Goal: Transaction & Acquisition: Purchase product/service

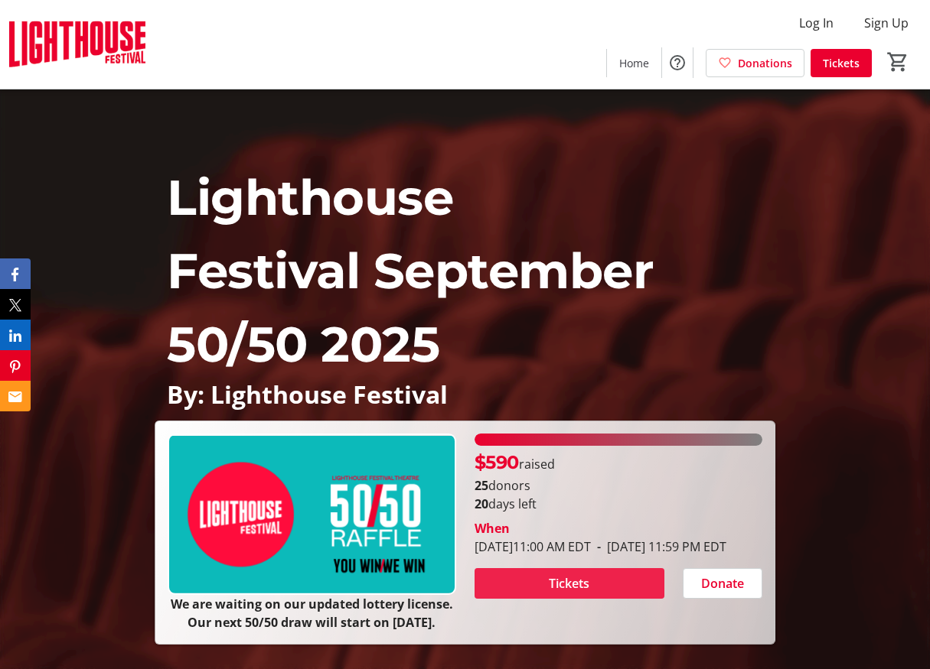
click at [571, 585] on span "Tickets" at bounding box center [569, 584] width 41 height 18
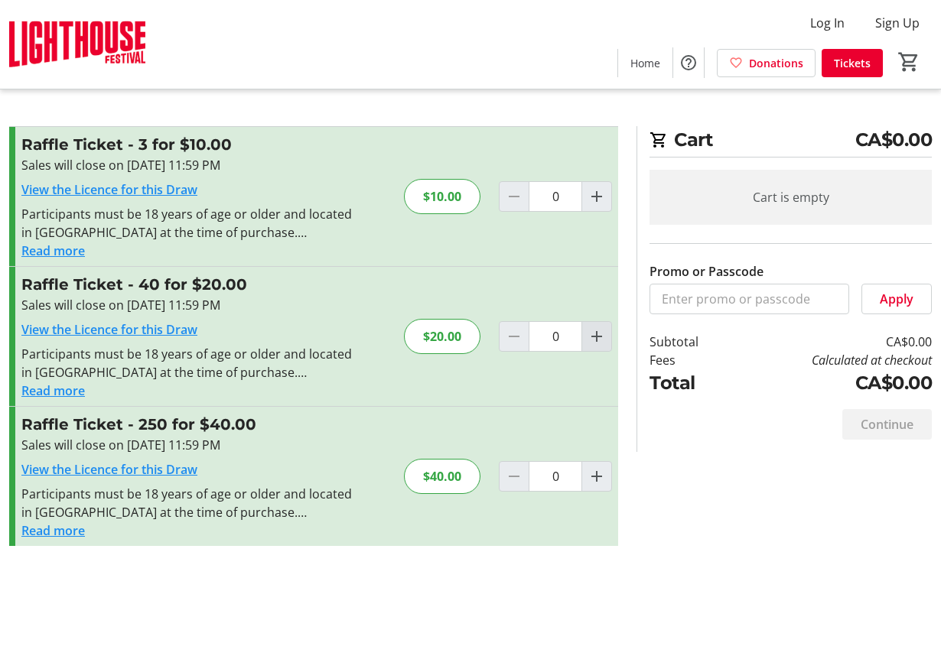
click at [596, 337] on mat-icon "Increment by one" at bounding box center [597, 336] width 18 height 18
type input "1"
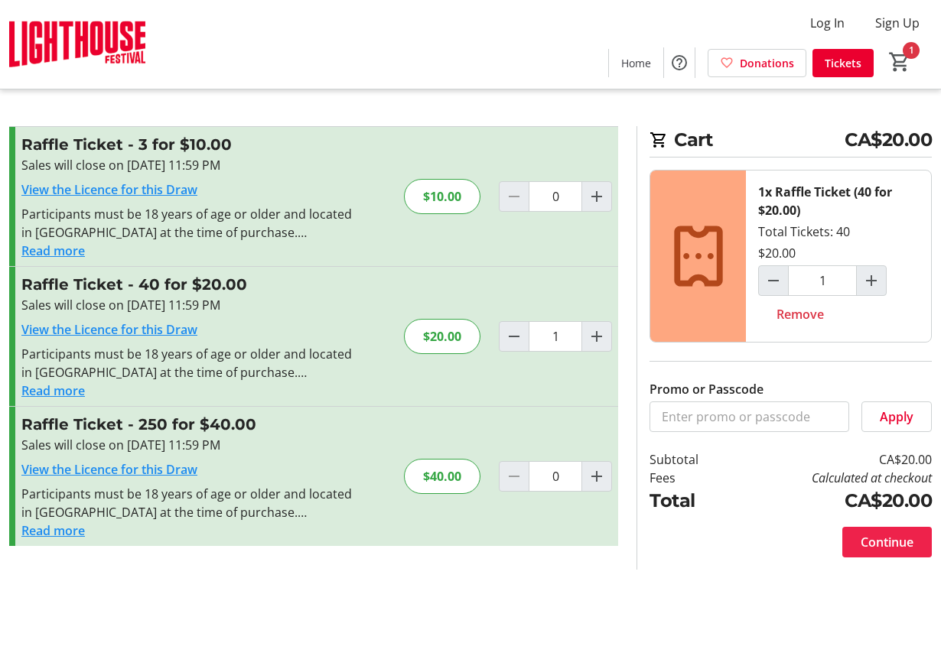
click at [878, 542] on span "Continue" at bounding box center [887, 542] width 53 height 18
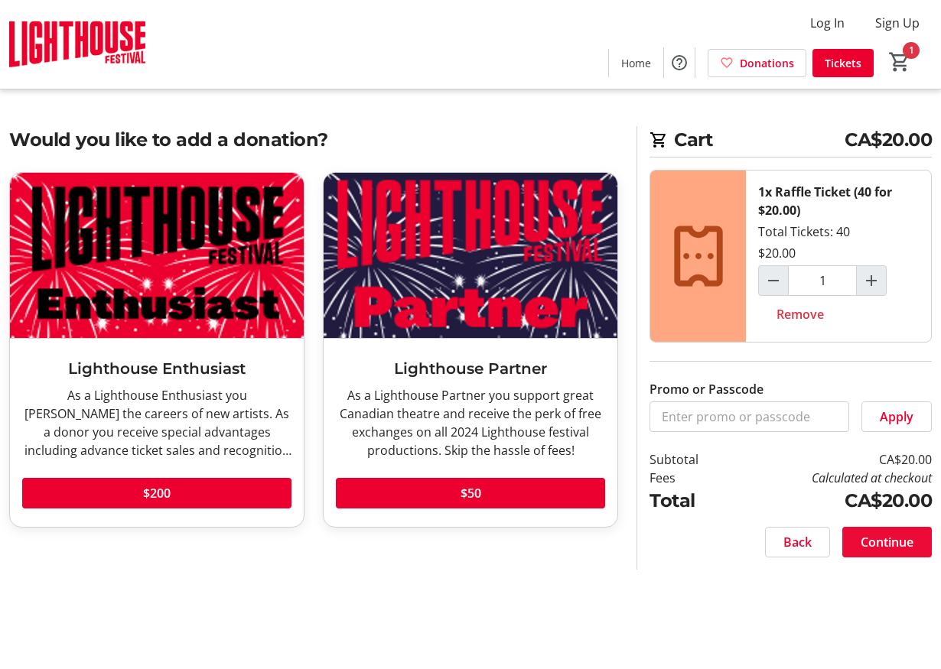
click at [882, 540] on span "Continue" at bounding box center [887, 542] width 53 height 18
select select "CA"
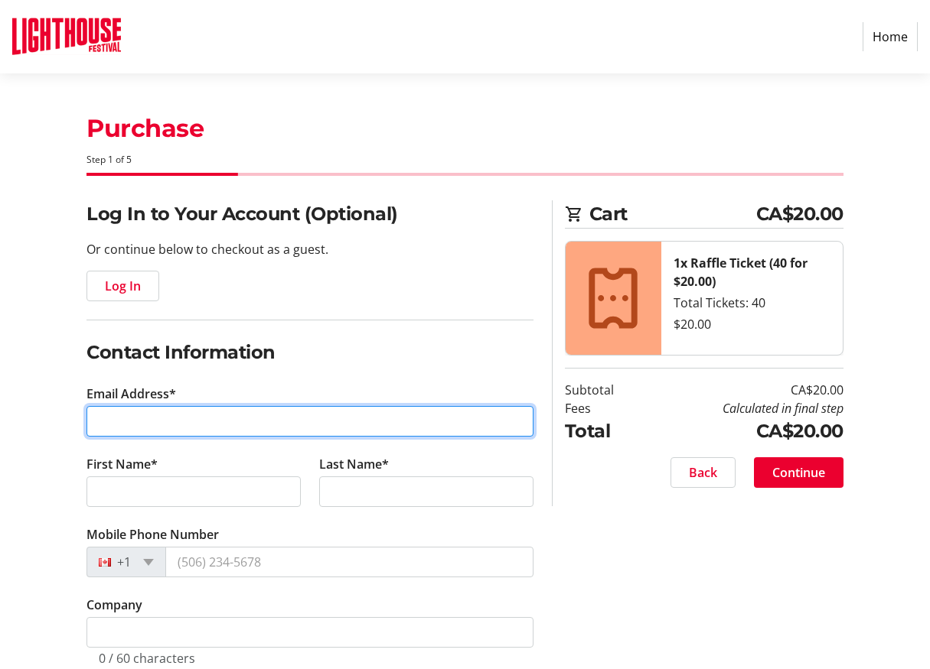
click at [190, 429] on input "Email Address*" at bounding box center [309, 421] width 447 height 31
type input "[PERSON_NAME][EMAIL_ADDRESS][DOMAIN_NAME]"
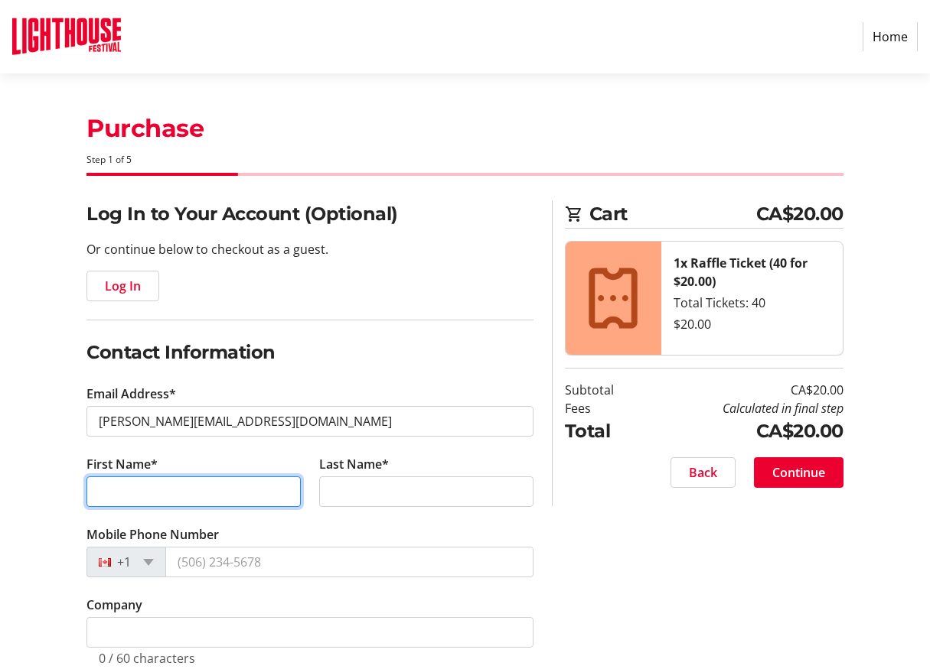
type input "[PERSON_NAME]"
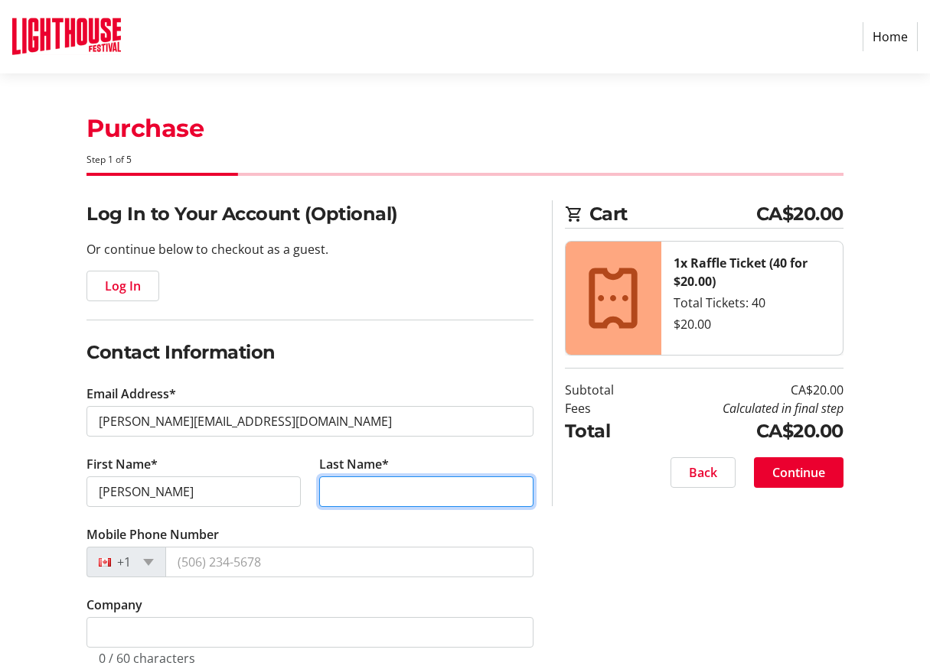
type input "Tye"
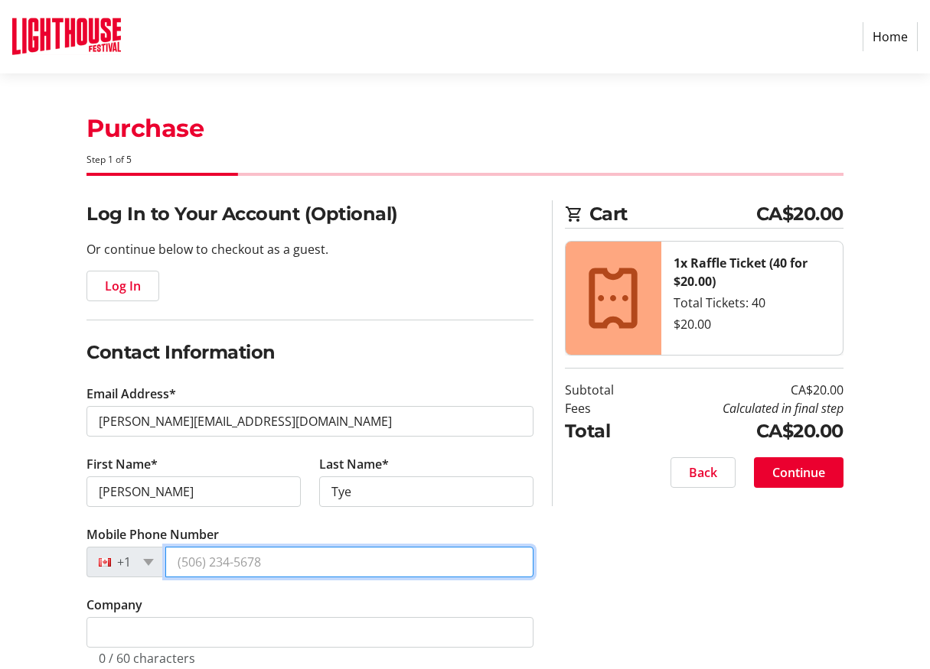
type input "[PHONE_NUMBER]"
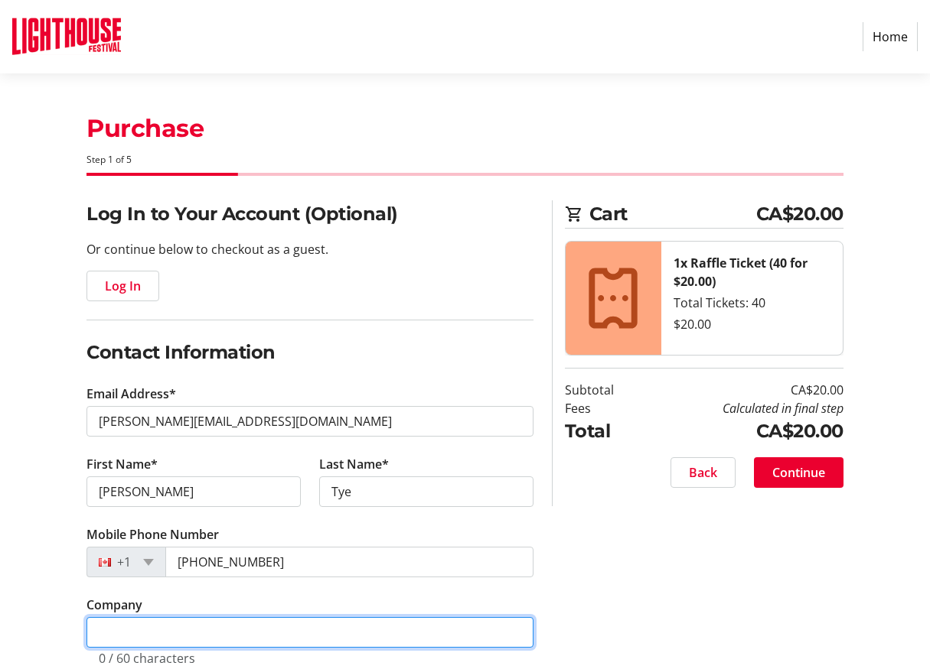
type input "[PERSON_NAME]"
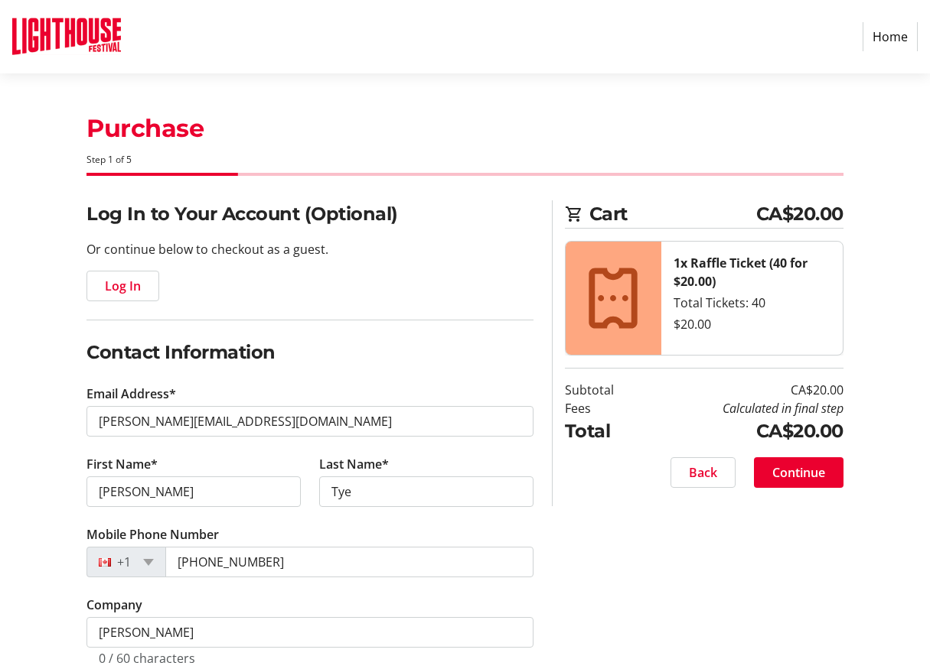
type input "[STREET_ADDRESS]"
type input "Selkirk"
select select "ON"
type input "N0A 1P0"
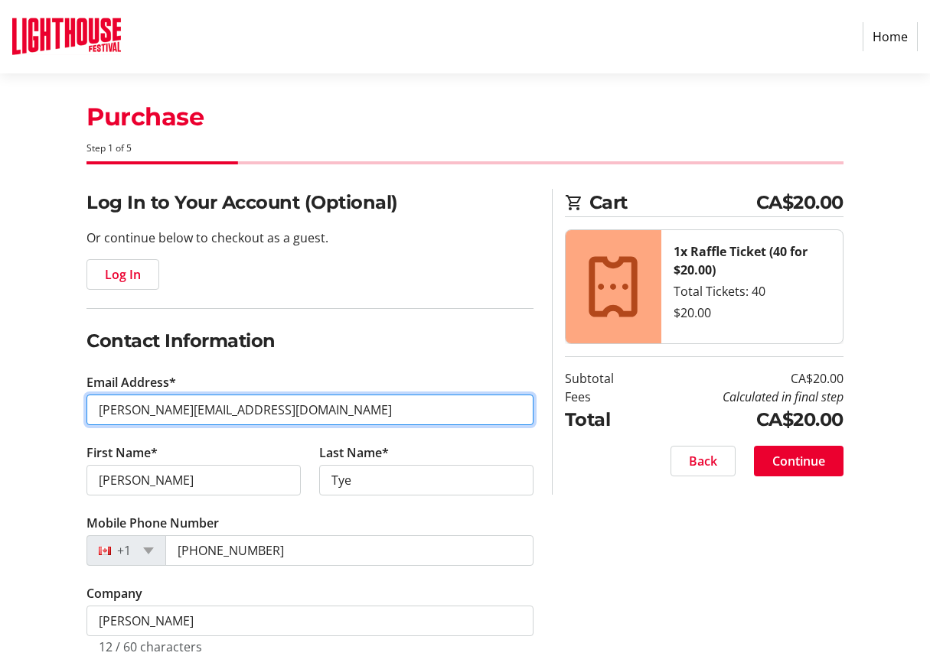
scroll to position [12, 0]
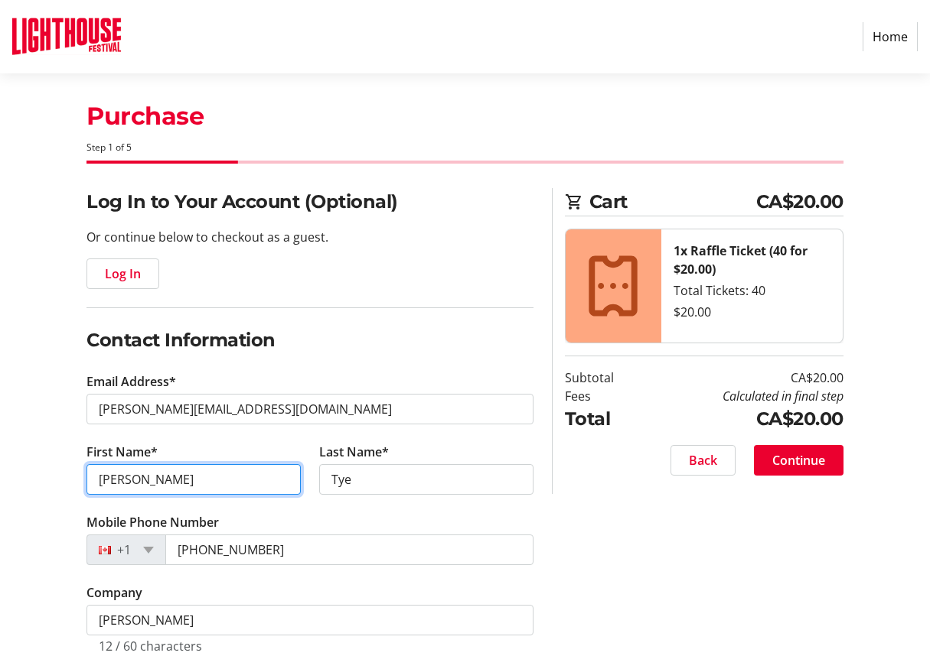
drag, startPoint x: 165, startPoint y: 487, endPoint x: 106, endPoint y: 482, distance: 58.4
click at [106, 482] on input "[PERSON_NAME]" at bounding box center [193, 479] width 214 height 31
type input "[PERSON_NAME]"
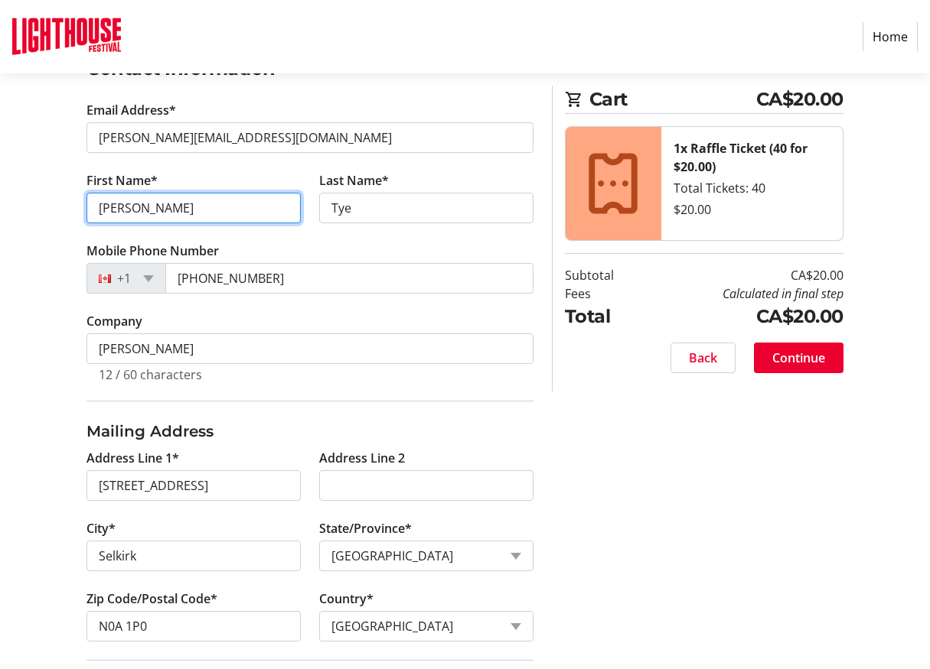
scroll to position [285, 0]
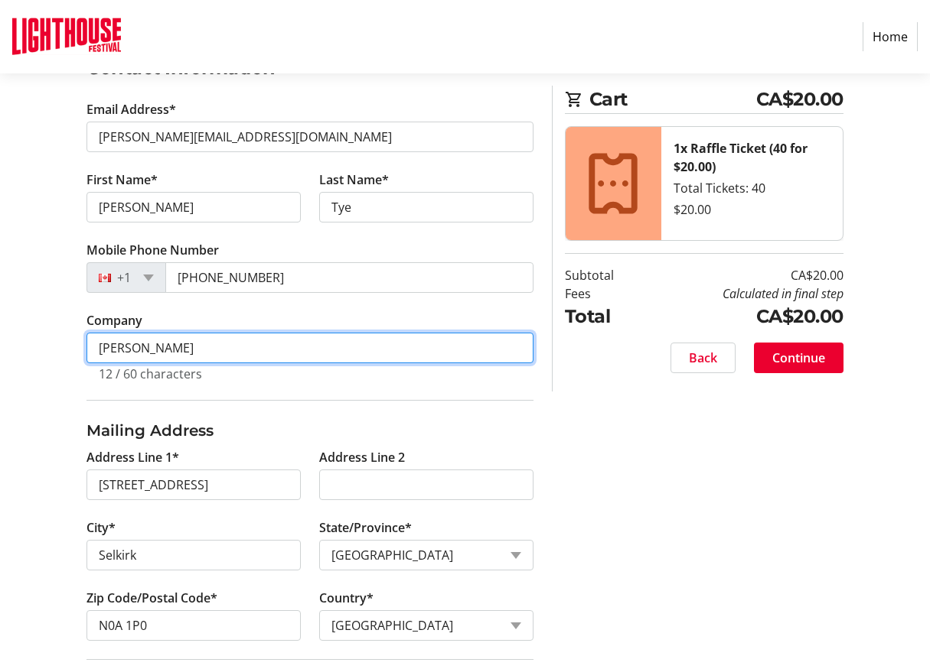
drag, startPoint x: 171, startPoint y: 350, endPoint x: 99, endPoint y: 350, distance: 71.2
click at [99, 350] on input "[PERSON_NAME]" at bounding box center [309, 348] width 447 height 31
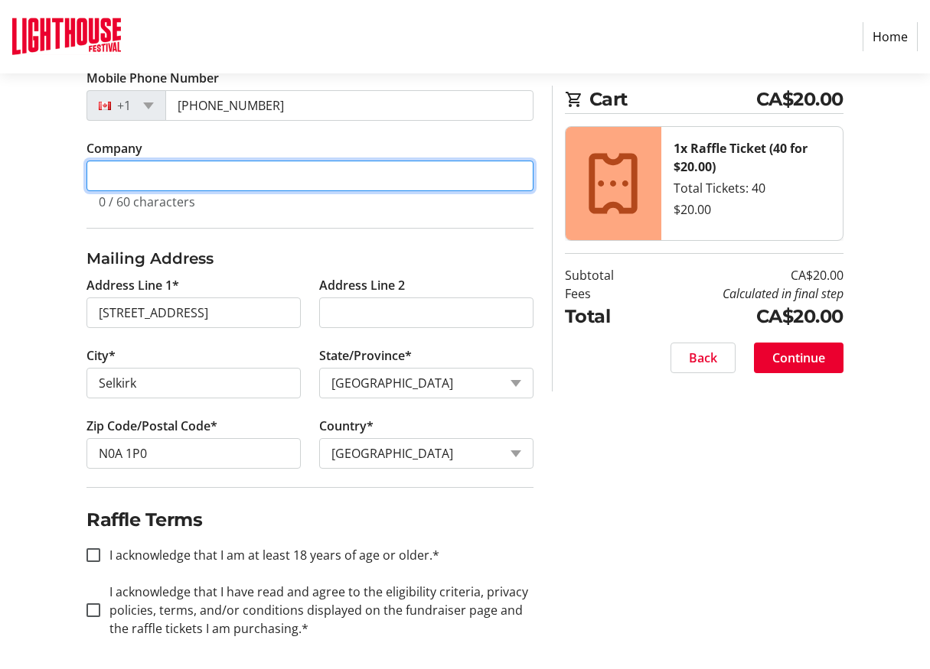
scroll to position [462, 0]
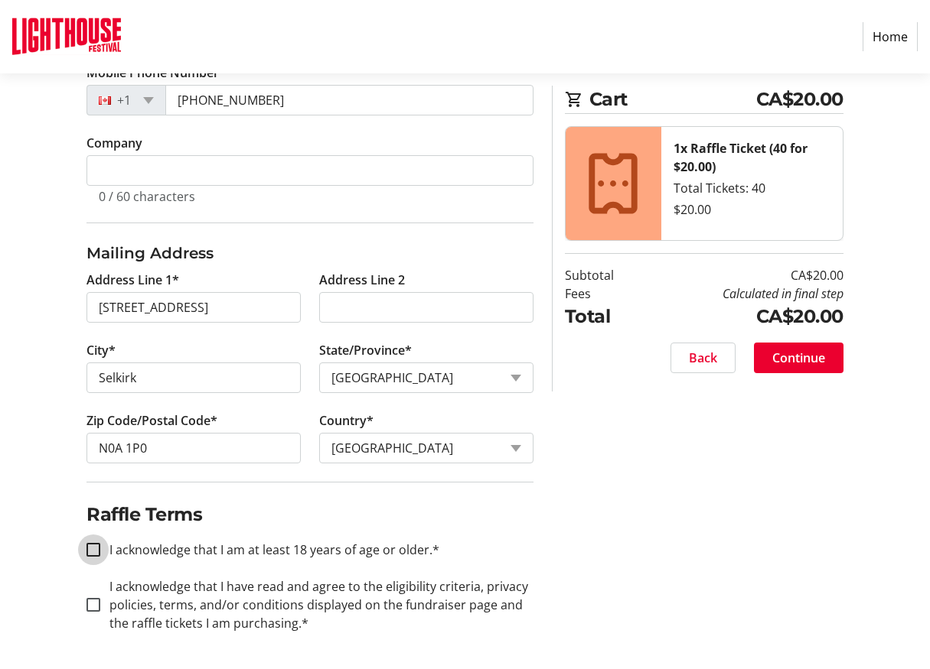
click at [94, 548] on input "I acknowledge that I am at least 18 years of age or older.*" at bounding box center [93, 550] width 14 height 14
checkbox input "true"
click at [93, 606] on input "I acknowledge that I have read and agree to the eligibility criteria, privacy p…" at bounding box center [93, 605] width 14 height 14
checkbox input "true"
click at [790, 356] on span "Continue" at bounding box center [798, 358] width 53 height 18
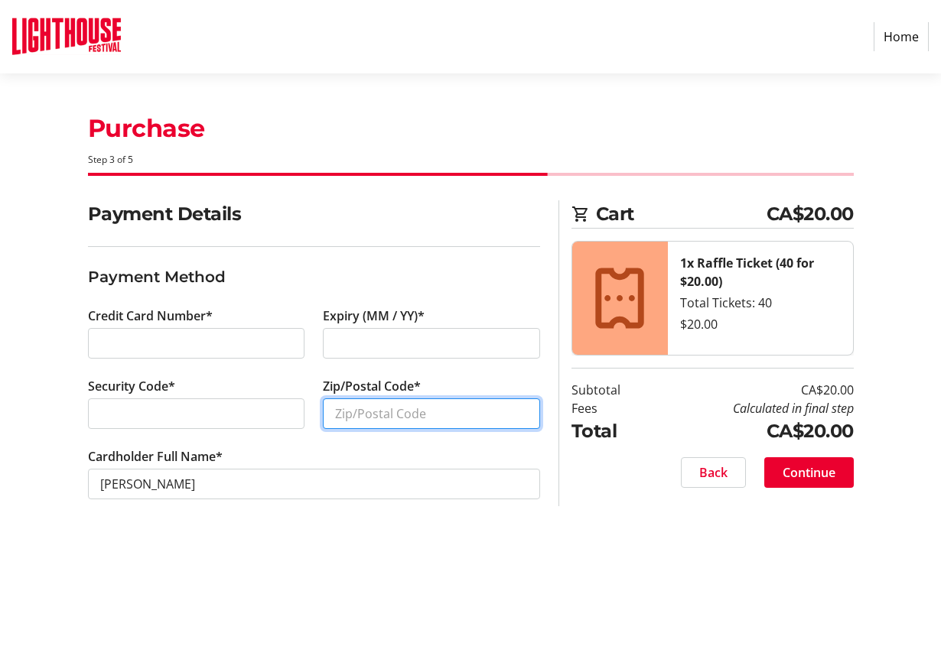
click at [389, 412] on input "Zip/Postal Code*" at bounding box center [431, 414] width 217 height 31
type input "N0A 1P0"
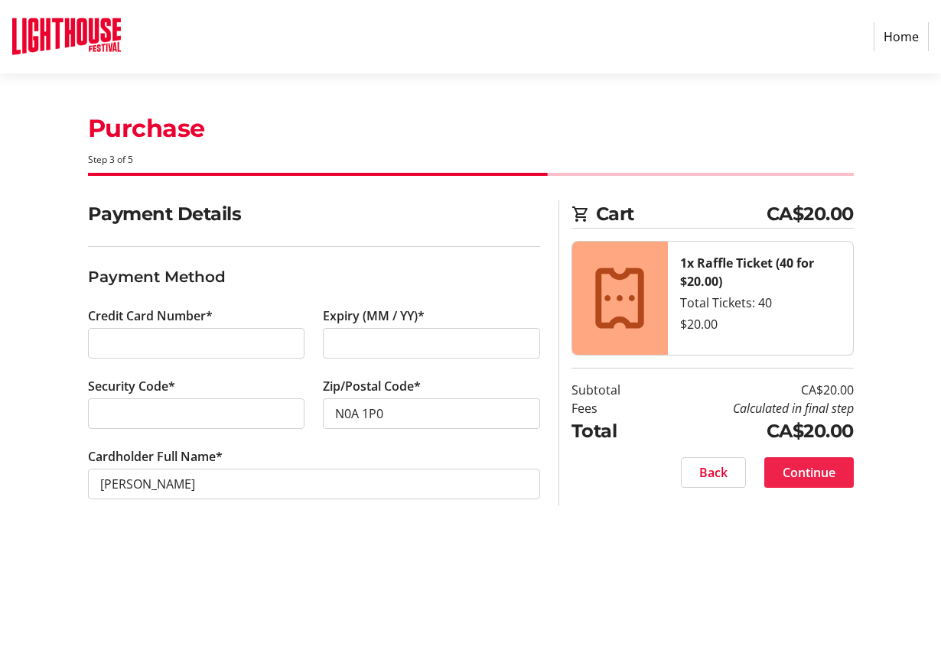
click at [808, 474] on span "Continue" at bounding box center [809, 473] width 53 height 18
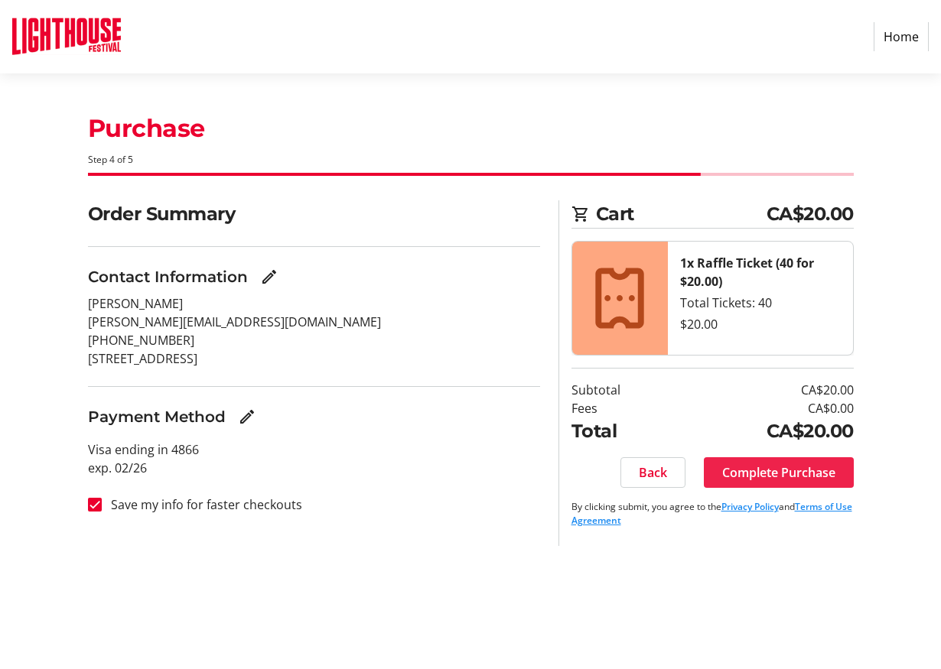
click at [776, 471] on span "Complete Purchase" at bounding box center [778, 473] width 113 height 18
